Goal: Find contact information: Find contact information

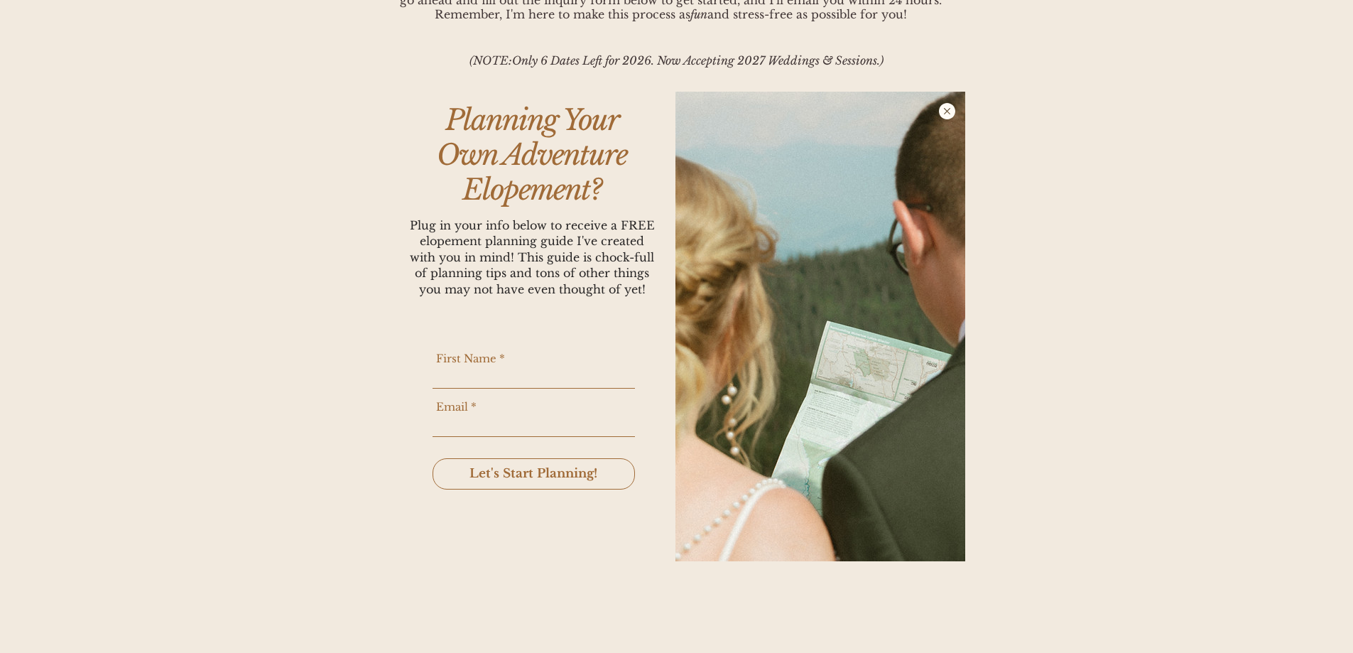
click at [949, 114] on icon "Back to site" at bounding box center [947, 111] width 19 height 16
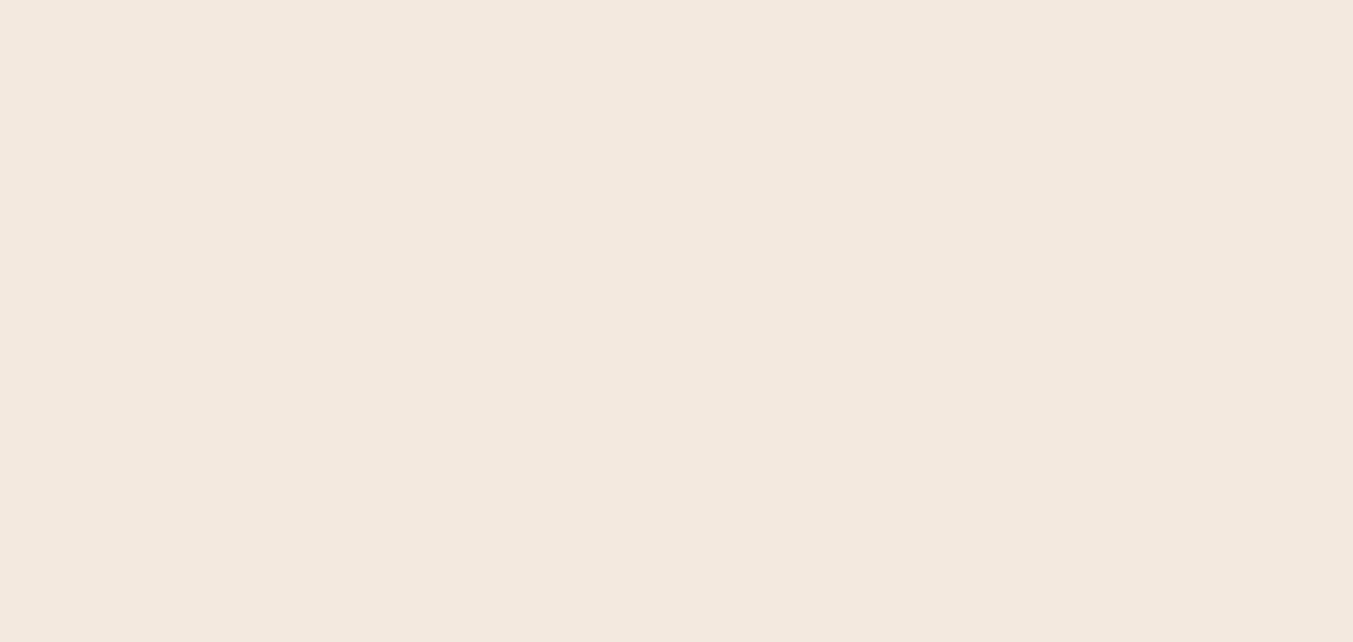
scroll to position [5684, 0]
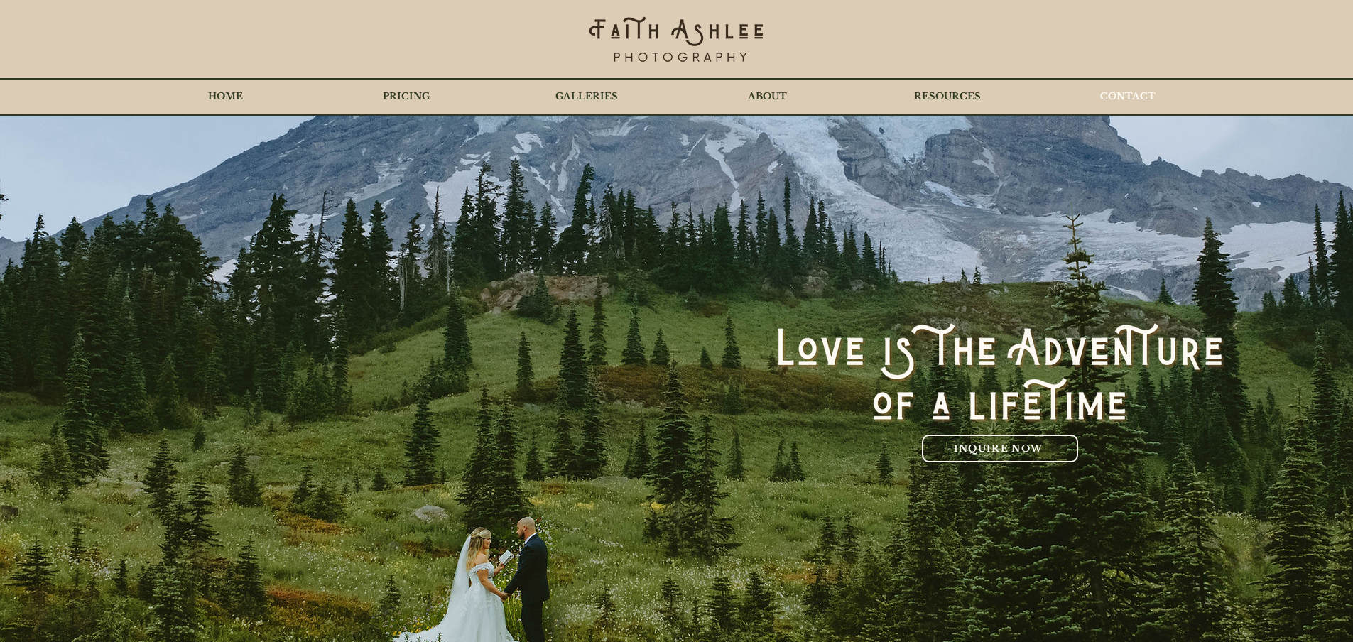
click at [1146, 96] on p "CONTACT" at bounding box center [1128, 97] width 70 height 36
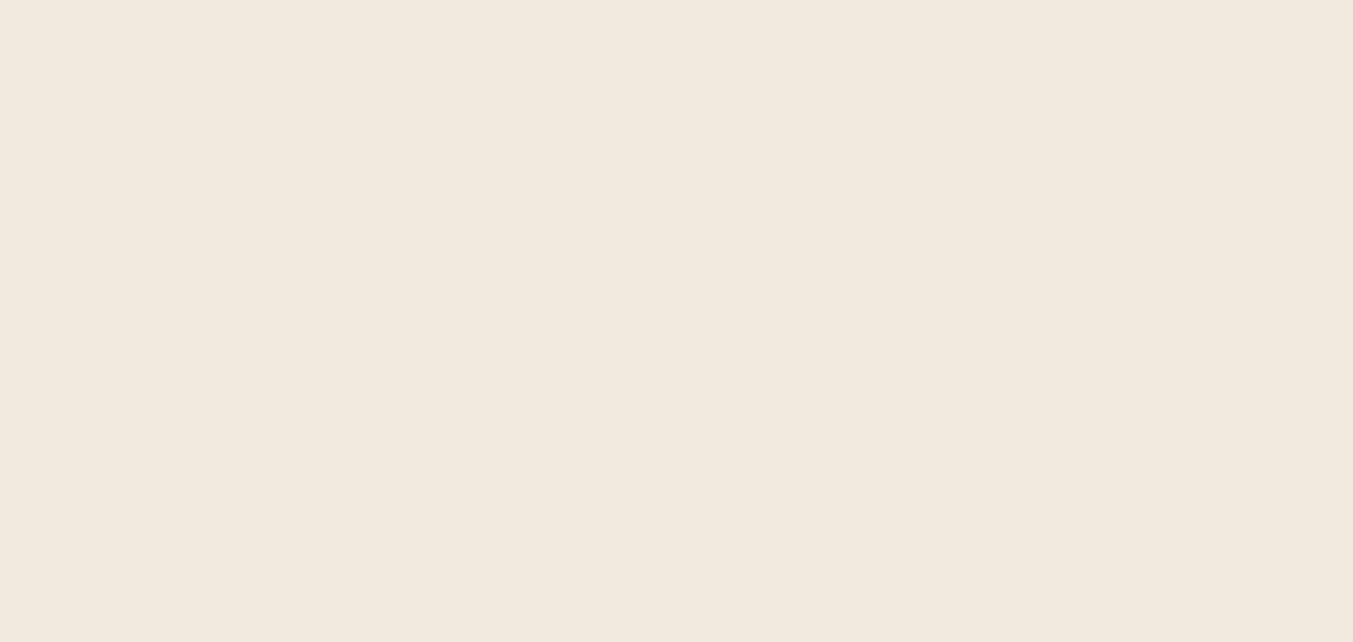
scroll to position [1371, 0]
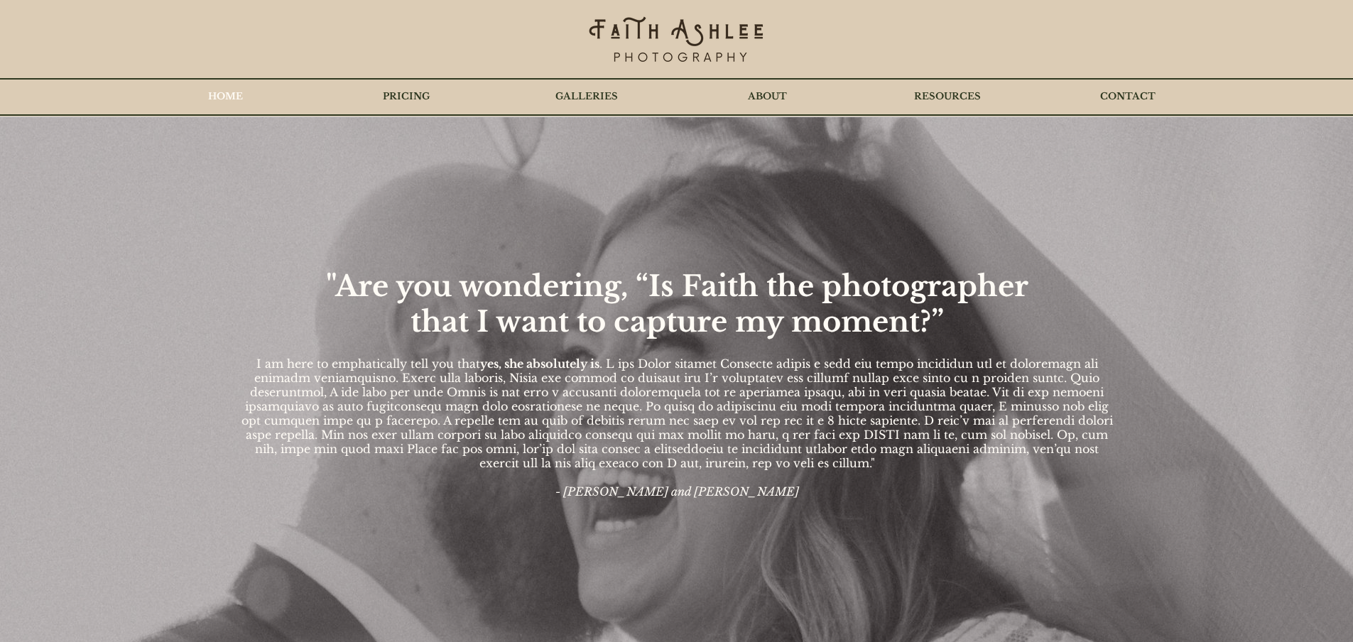
click at [214, 93] on p "HOME" at bounding box center [225, 97] width 49 height 36
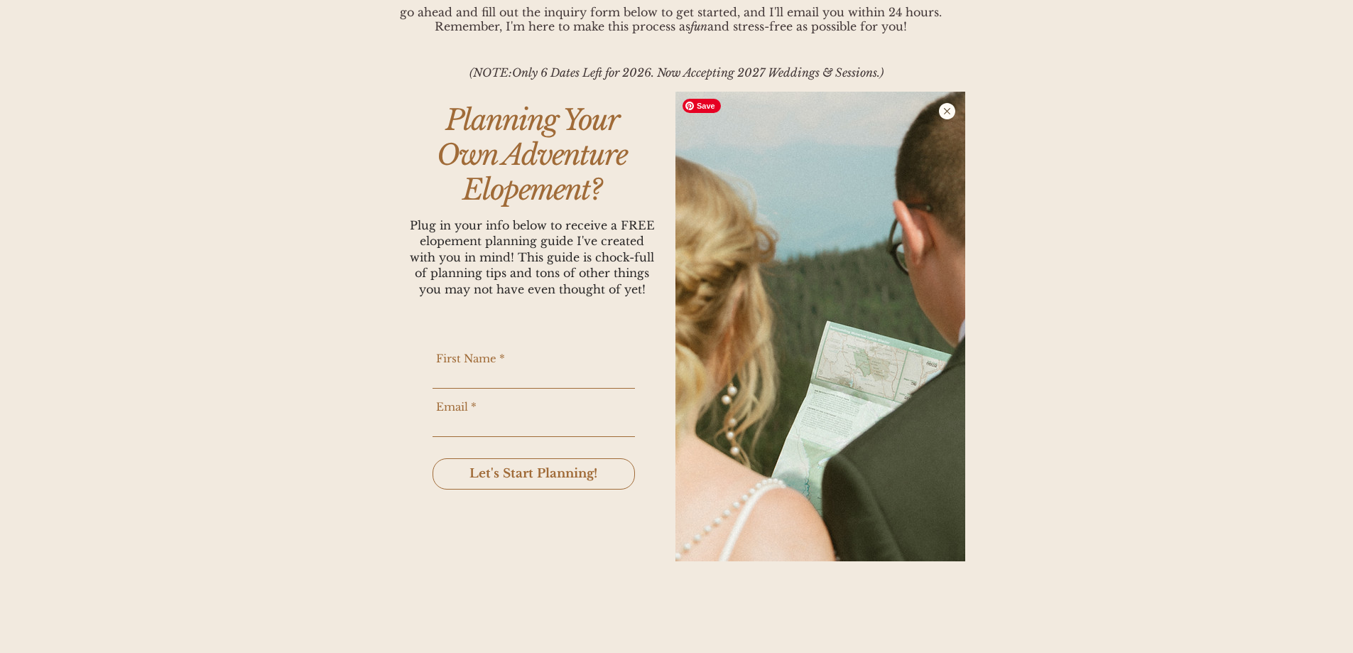
click at [946, 114] on icon "Back to site" at bounding box center [947, 111] width 16 height 16
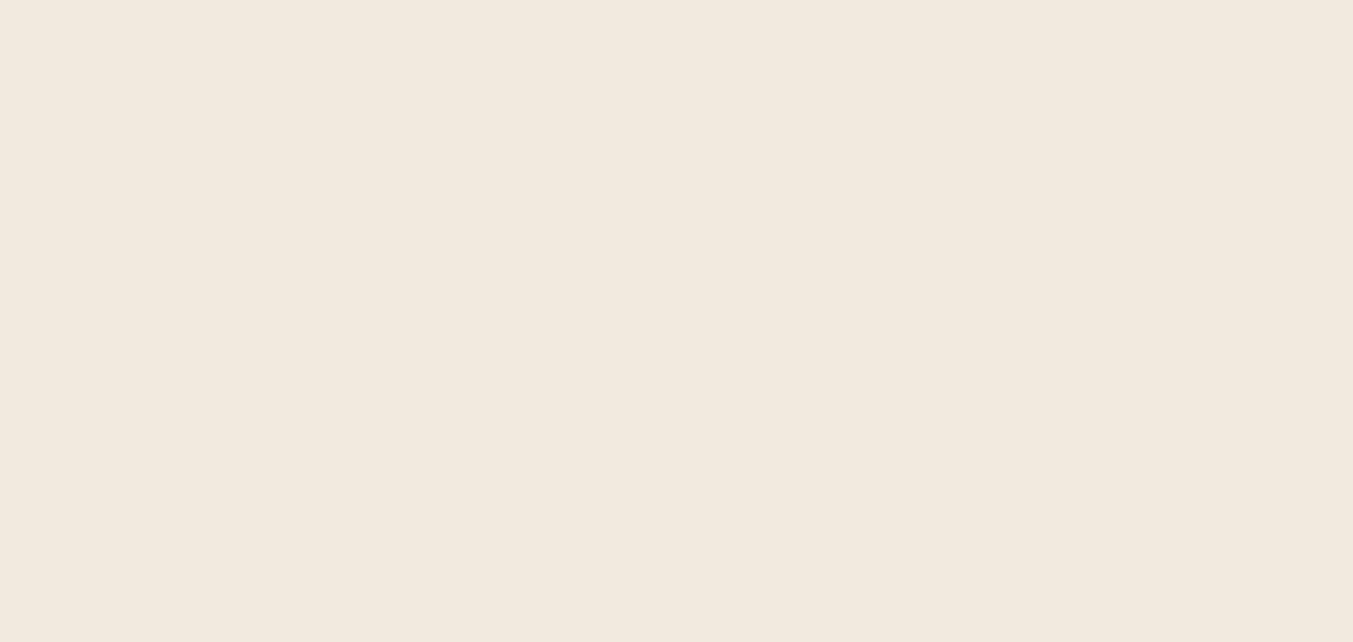
scroll to position [5743, 0]
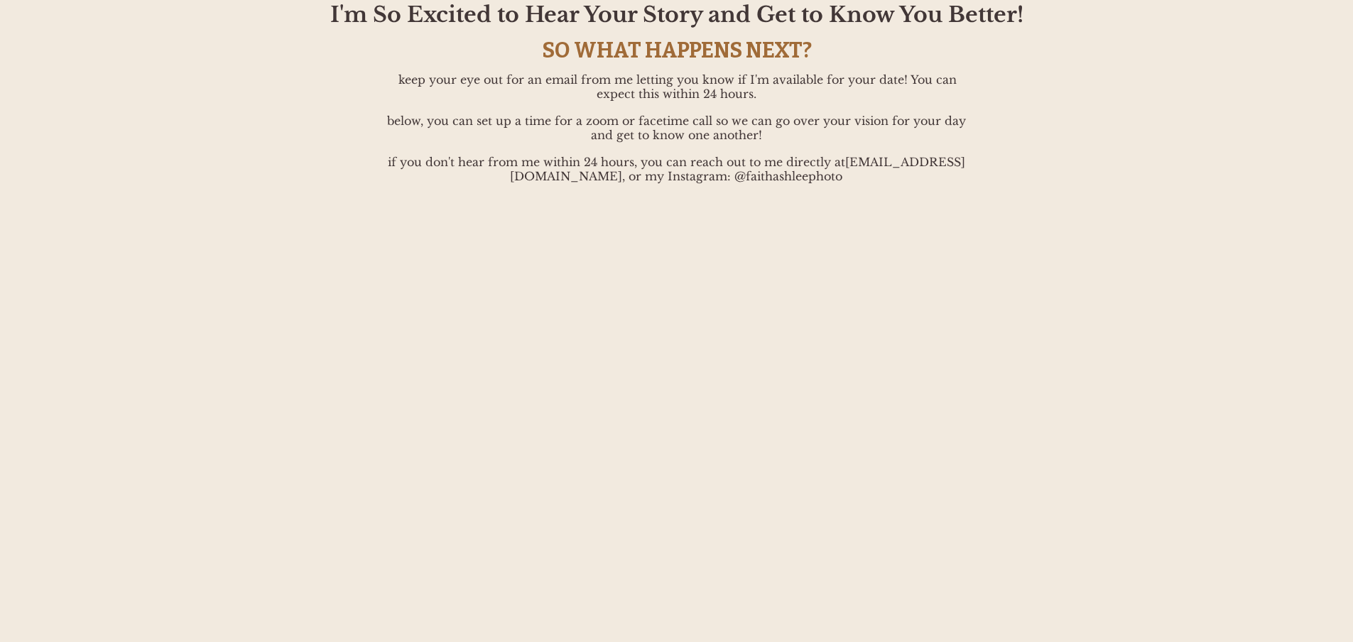
scroll to position [213, 0]
